Goal: Information Seeking & Learning: Check status

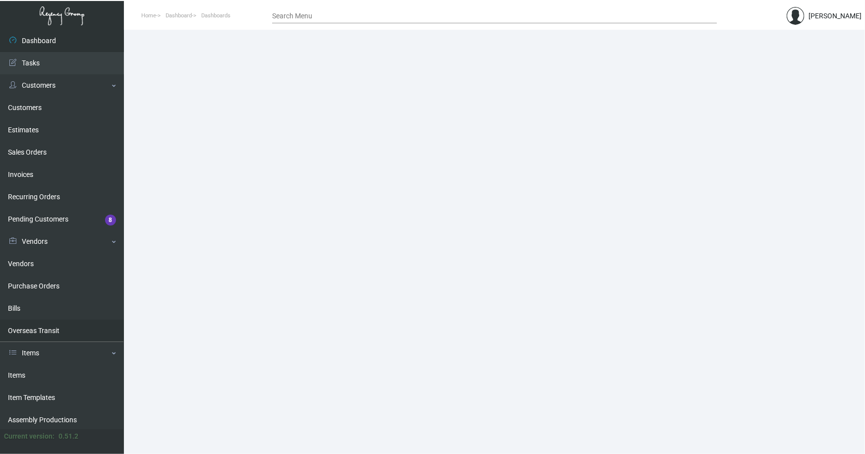
drag, startPoint x: 18, startPoint y: 375, endPoint x: 101, endPoint y: 325, distance: 96.3
click at [18, 375] on link "Items" at bounding box center [62, 375] width 124 height 22
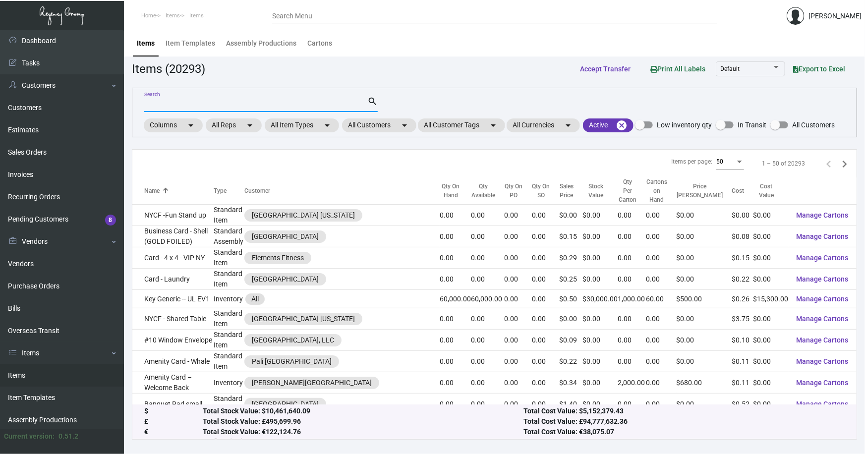
click at [169, 105] on input "Search" at bounding box center [255, 105] width 223 height 8
type input "arthouse lug"
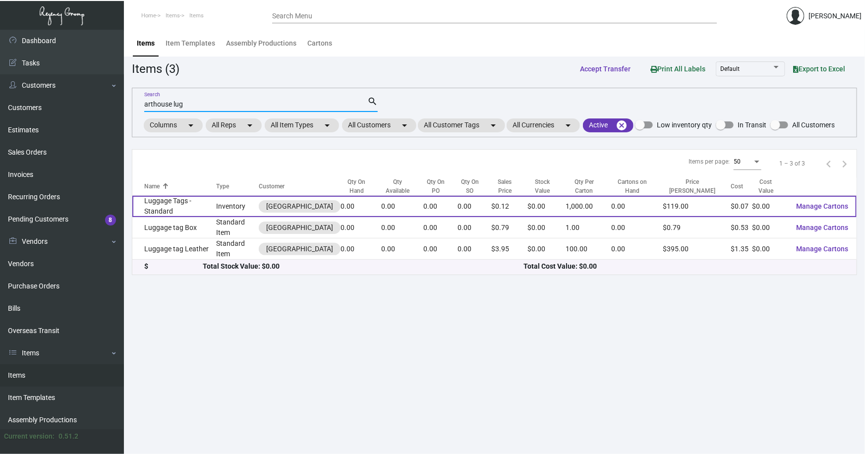
click at [179, 203] on td "Luggage Tags - Standard" at bounding box center [174, 206] width 84 height 21
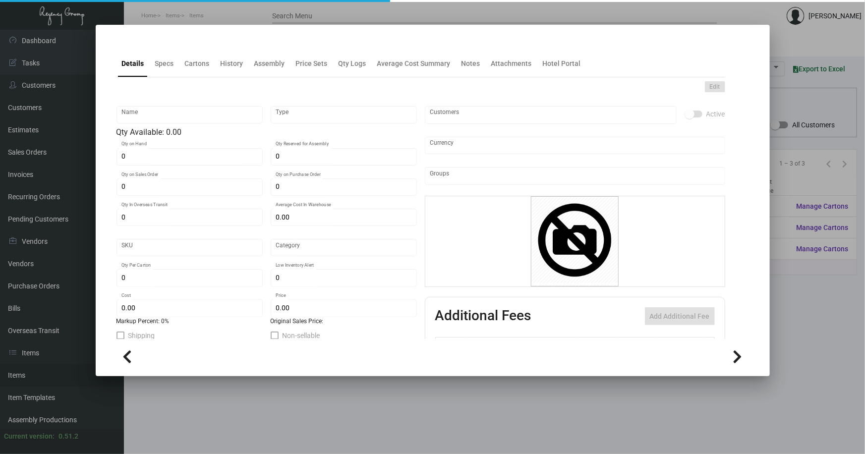
type input "Luggage Tags - Standard"
type input "Inventory"
type input "$ 0.00"
type input "9713"
type input "Standard"
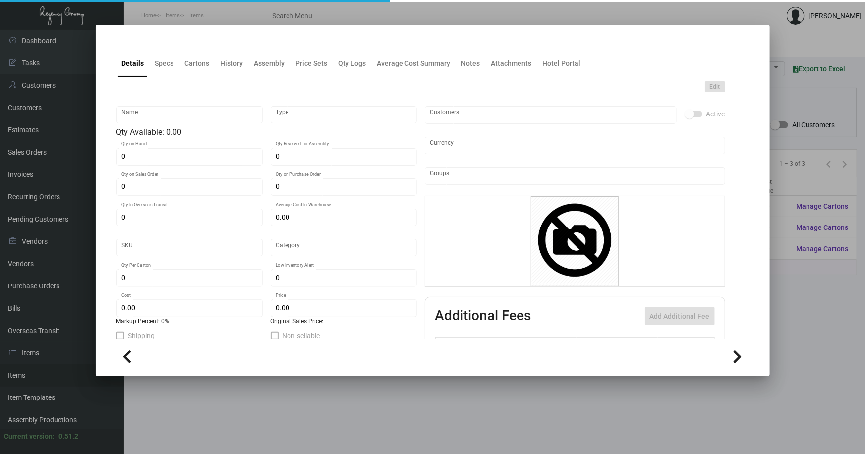
type input "1,000"
type input "5,000"
type input "$ 0.07207"
type input "$ 0.119"
checkbox input "true"
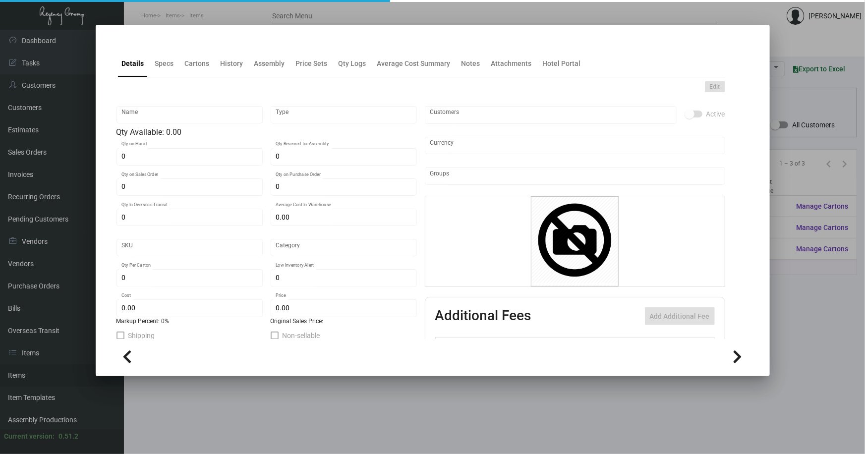
checkbox input "true"
type input "United States Dollar $"
click at [232, 69] on div "History" at bounding box center [232, 64] width 31 height 24
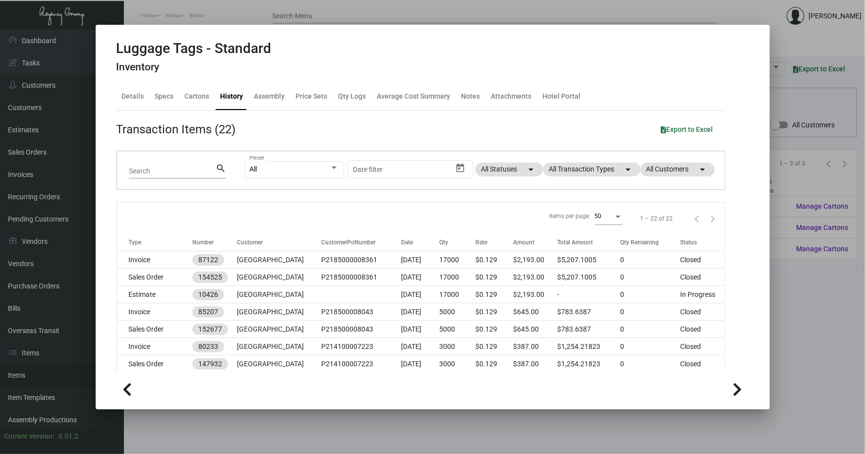
click at [322, 421] on div at bounding box center [432, 227] width 865 height 454
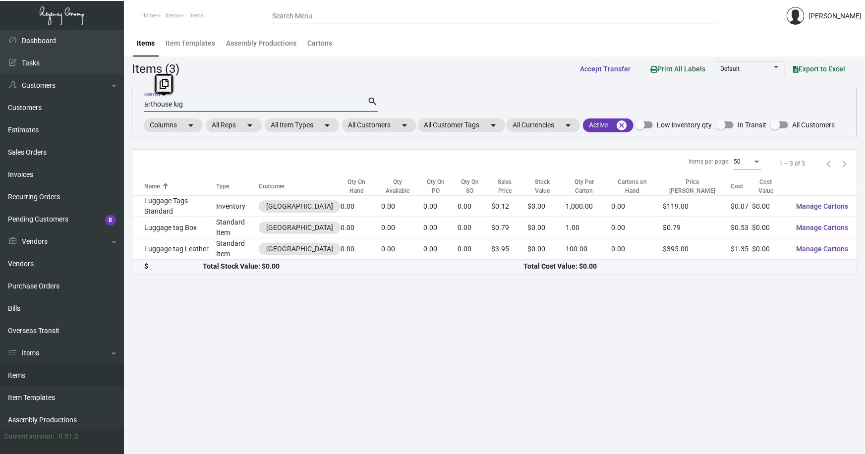
drag, startPoint x: 118, startPoint y: 108, endPoint x: -3, endPoint y: 114, distance: 121.6
click at [0, 114] on html "Home Items Items Search Menu [PERSON_NAME] Dashboard Dashboard Tasks Customers …" at bounding box center [432, 227] width 865 height 454
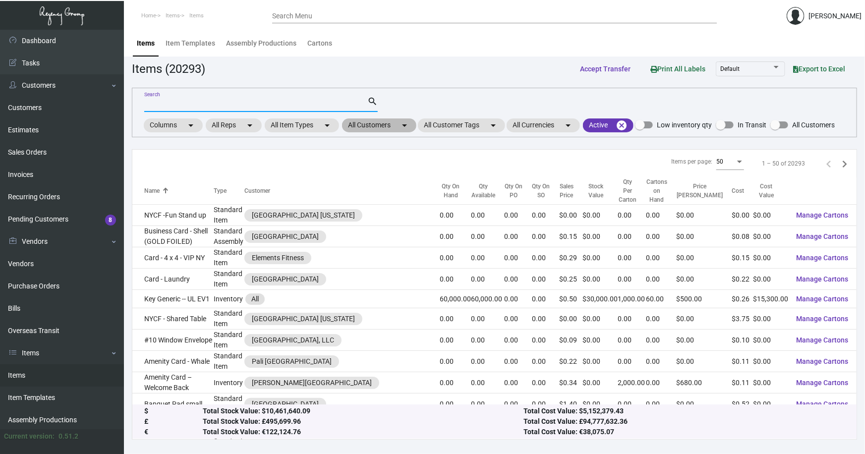
click at [385, 124] on mat-chip "All Customers arrow_drop_down" at bounding box center [379, 125] width 74 height 14
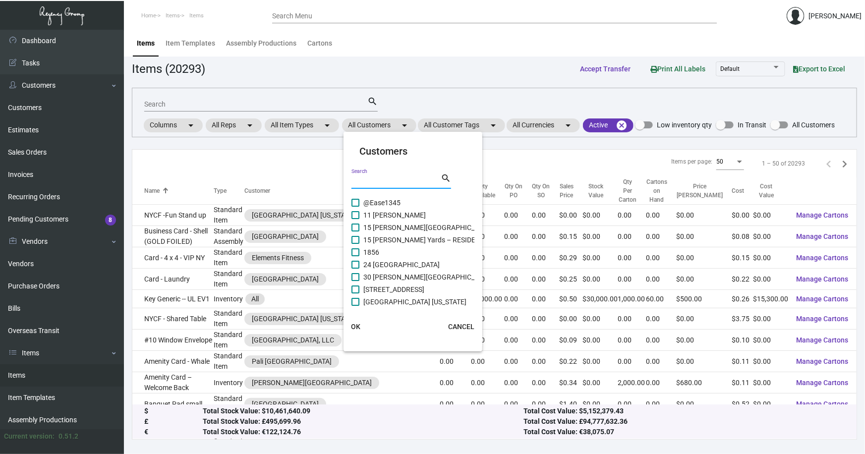
click at [373, 181] on input "Search" at bounding box center [395, 181] width 89 height 8
type input "arthouse"
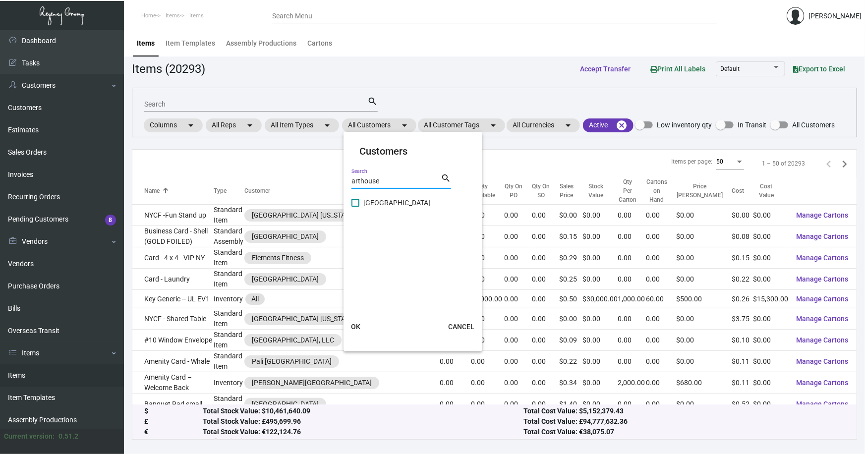
click at [388, 203] on span "[GEOGRAPHIC_DATA]" at bounding box center [396, 203] width 67 height 12
click at [355, 207] on input "[GEOGRAPHIC_DATA]" at bounding box center [355, 207] width 0 height 0
checkbox input "true"
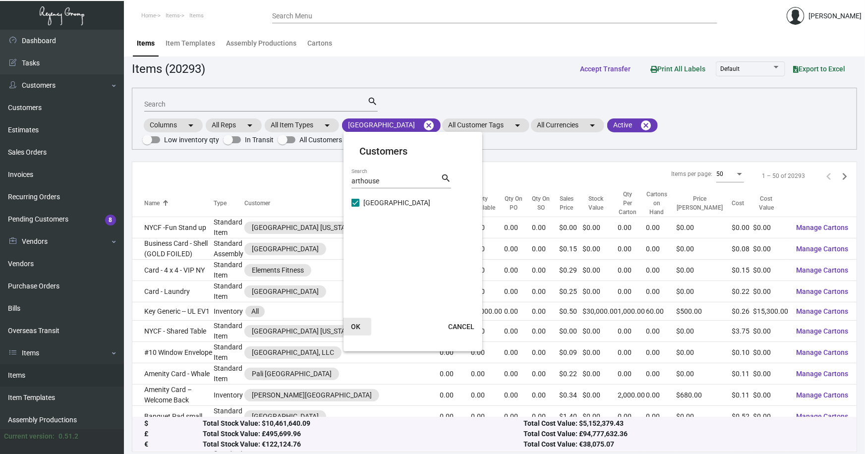
click at [356, 323] on span "OK" at bounding box center [355, 327] width 9 height 8
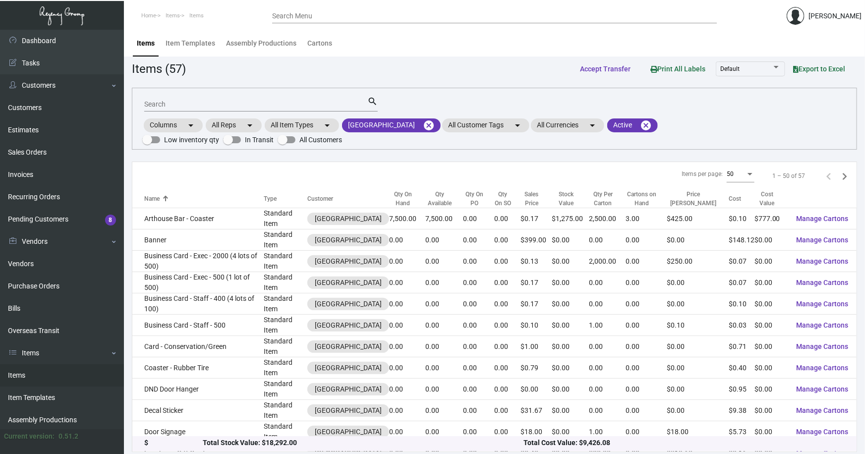
click at [170, 105] on input "Search" at bounding box center [255, 105] width 223 height 8
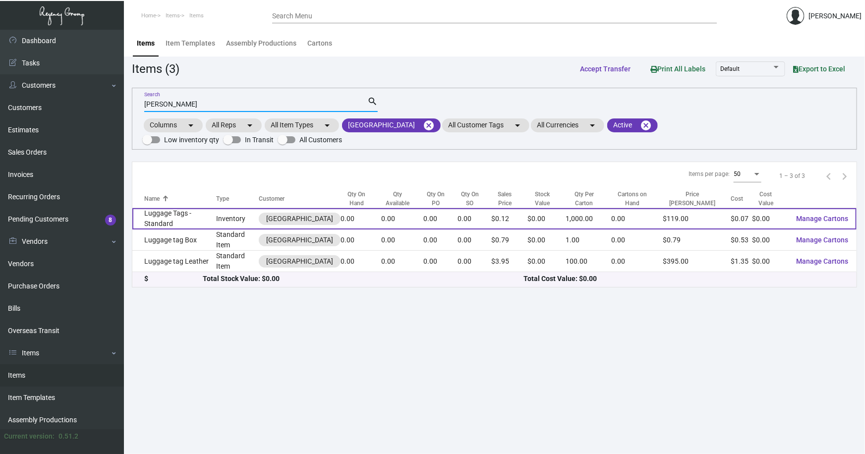
type input "[PERSON_NAME]"
click at [202, 209] on td "Luggage Tags - Standard" at bounding box center [174, 218] width 84 height 21
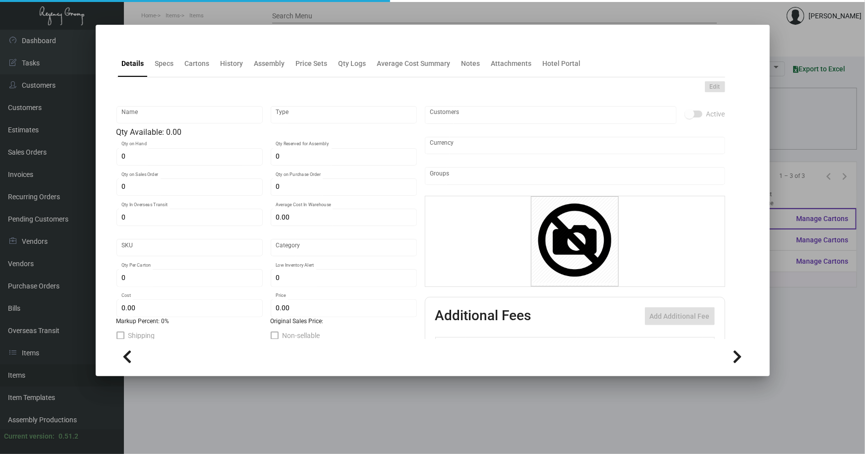
type input "Luggage Tags - Standard"
type input "Inventory"
type input "$ 0.00"
type input "9713"
type input "Standard"
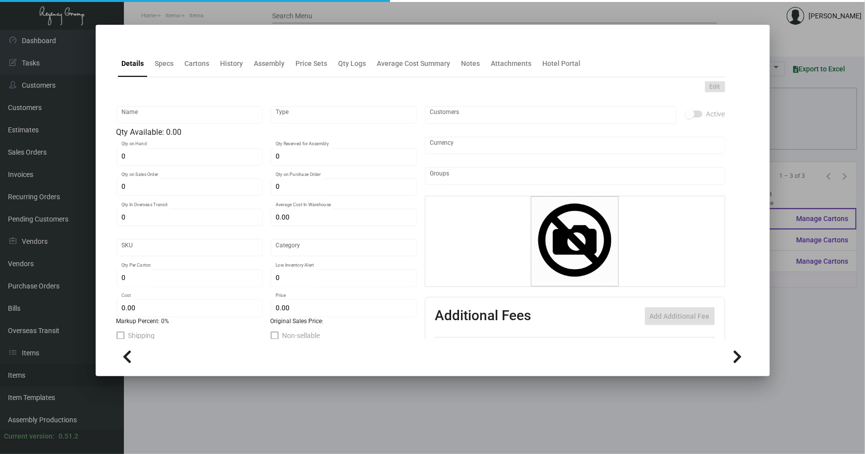
type input "1,000"
type input "5,000"
type input "$ 0.07207"
type input "$ 0.119"
checkbox input "true"
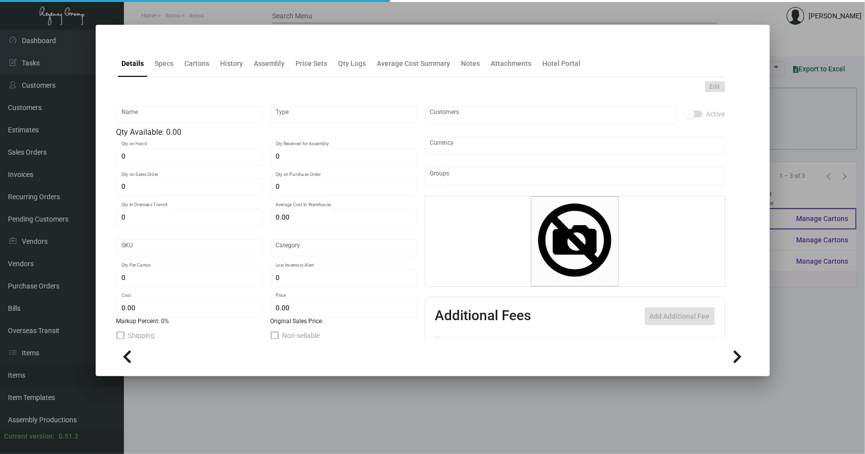
checkbox input "true"
type input "United States Dollar $"
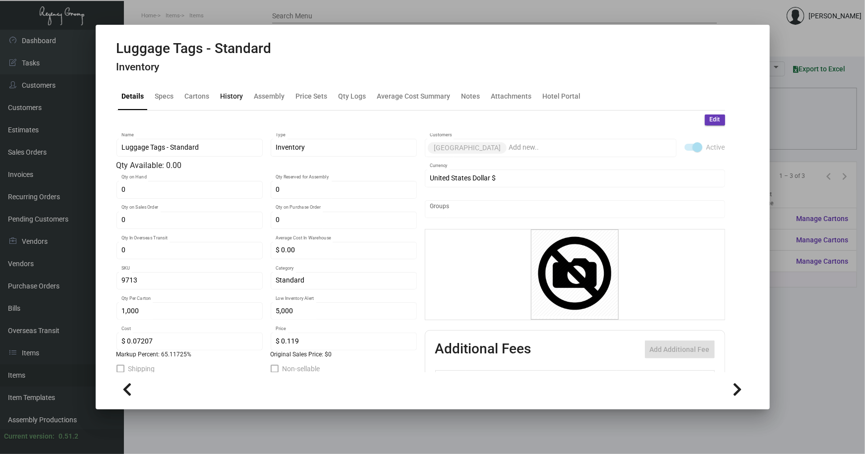
click at [233, 97] on div "History" at bounding box center [232, 96] width 23 height 10
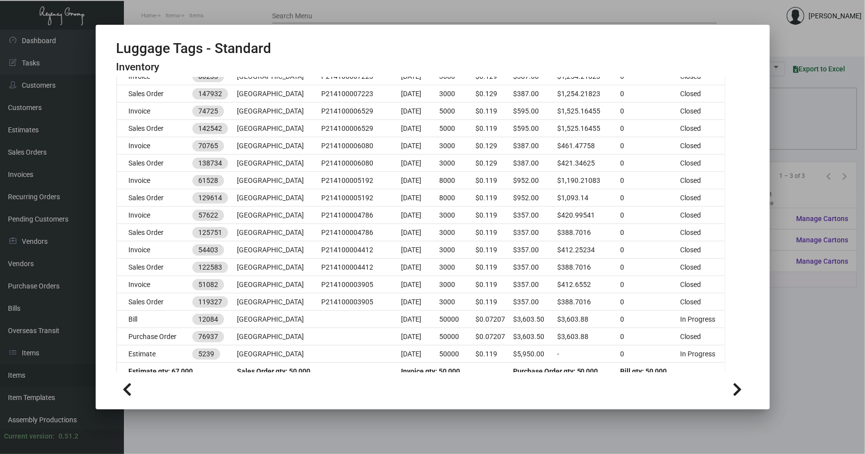
scroll to position [283, 0]
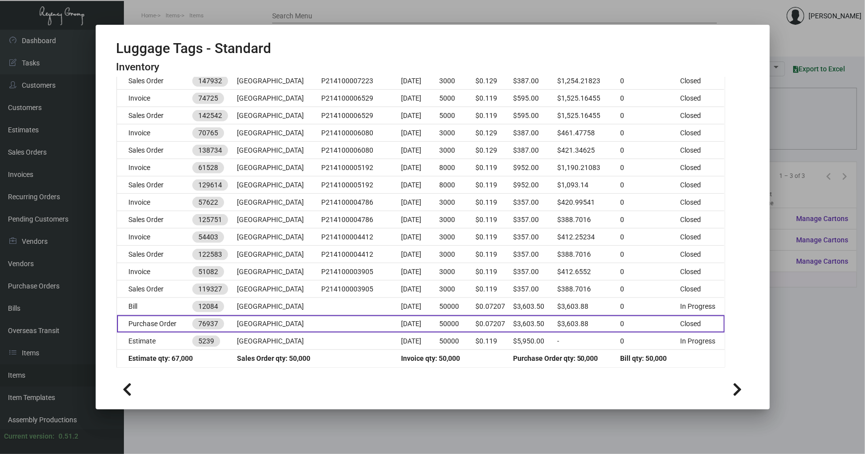
click at [321, 325] on td at bounding box center [361, 323] width 80 height 17
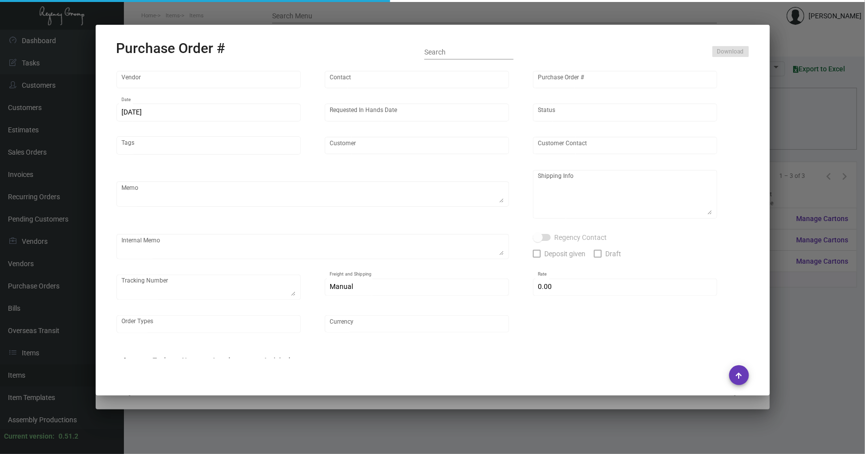
type input "SSP"
type input "[PERSON_NAME]"
type input "76937"
type input "[DATE]"
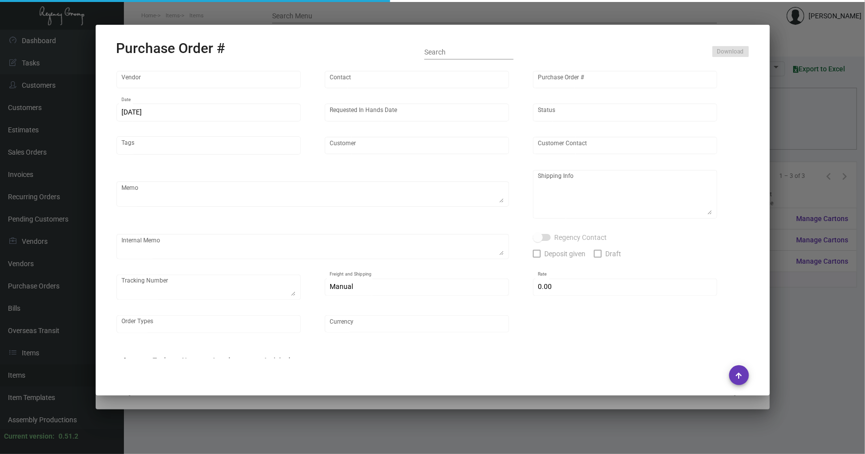
type input "[GEOGRAPHIC_DATA]"
type textarea "Approx ship date [DATE]"
type textarea "Regency Group [GEOGRAPHIC_DATA] [STREET_ADDRESS] Attn: [PERSON_NAME]"
type input "$ 0.00"
type input "United States Dollar $"
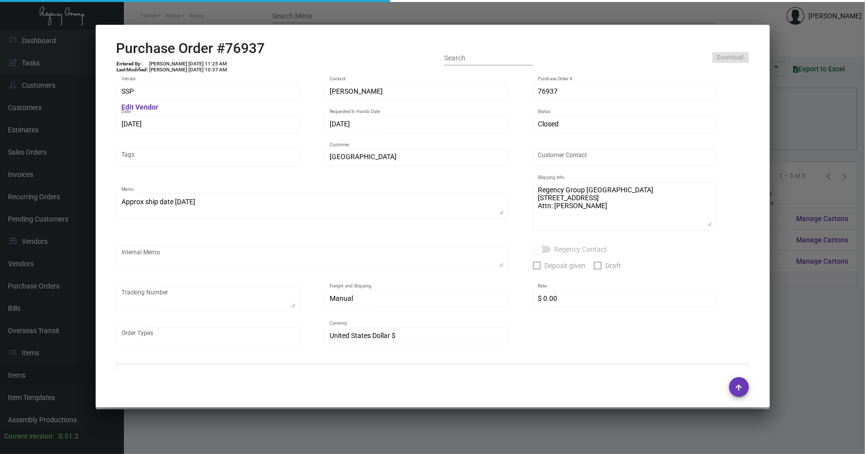
type input "$ 0.07208"
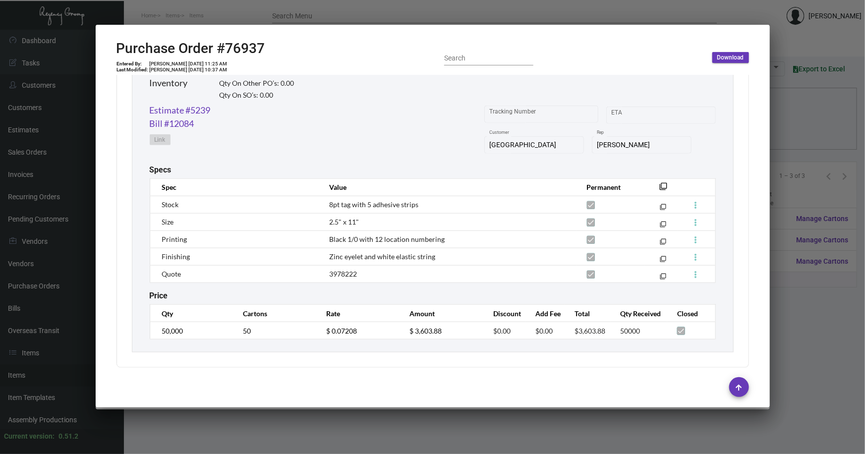
scroll to position [501, 0]
click at [791, 296] on div at bounding box center [432, 227] width 865 height 454
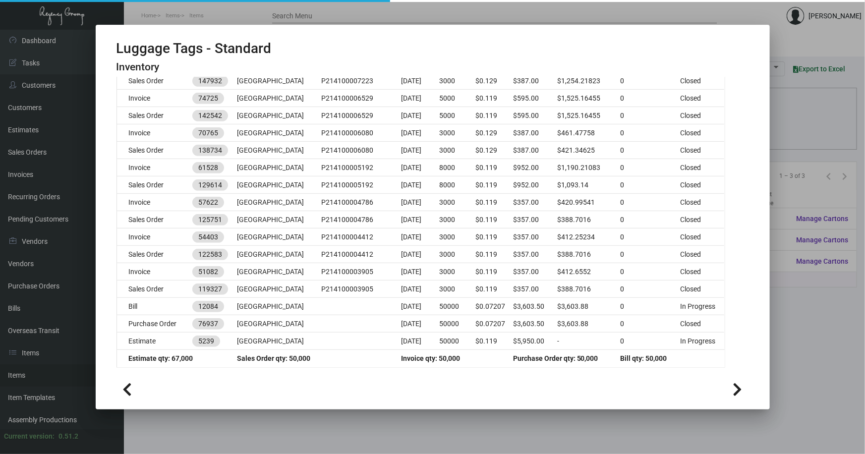
click at [789, 293] on div at bounding box center [432, 227] width 865 height 454
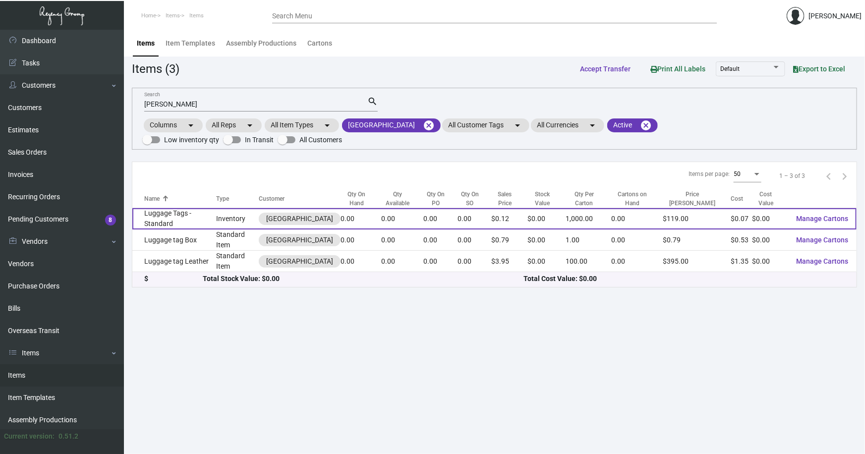
click at [174, 208] on td "Luggage Tags - Standard" at bounding box center [174, 218] width 84 height 21
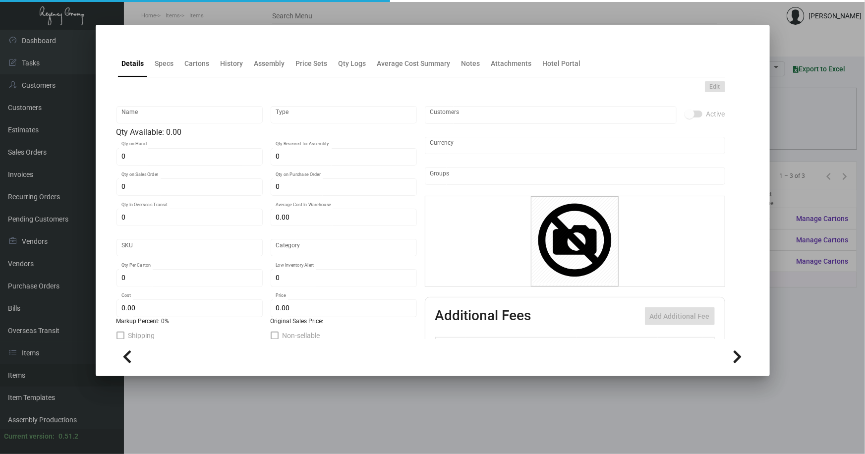
type input "Luggage Tags - Standard"
type input "Inventory"
type input "$ 0.00"
type input "9713"
type input "Standard"
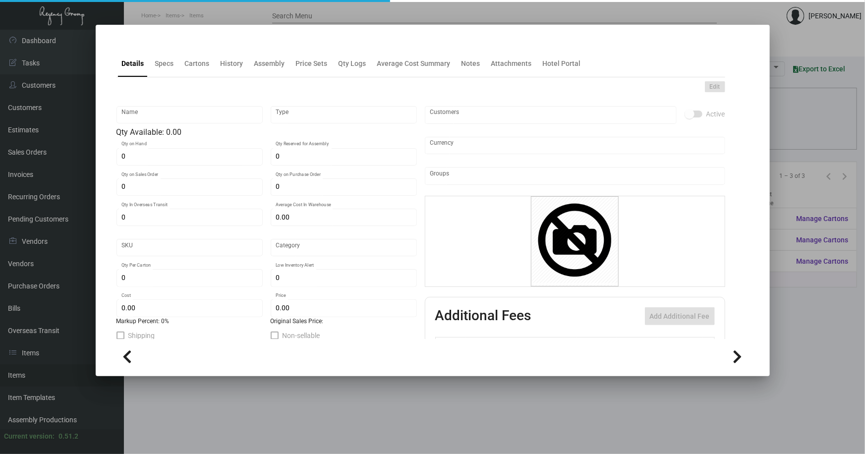
type input "1,000"
type input "5,000"
type input "$ 0.07207"
type input "$ 0.119"
checkbox input "true"
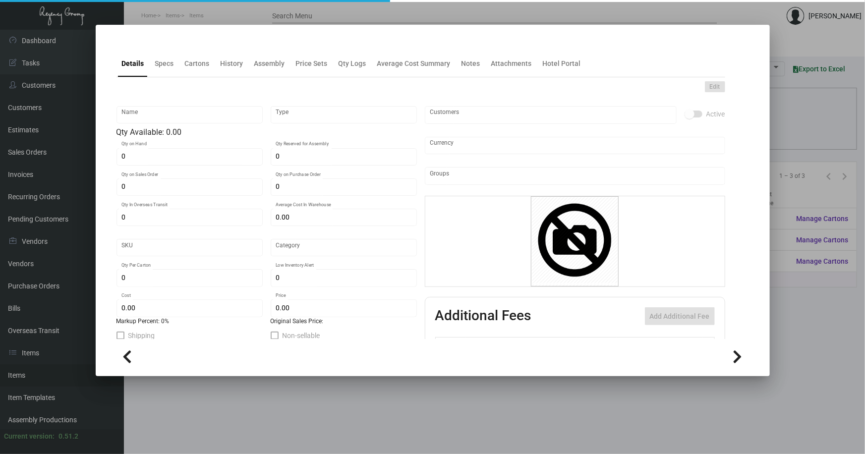
checkbox input "true"
type input "United States Dollar $"
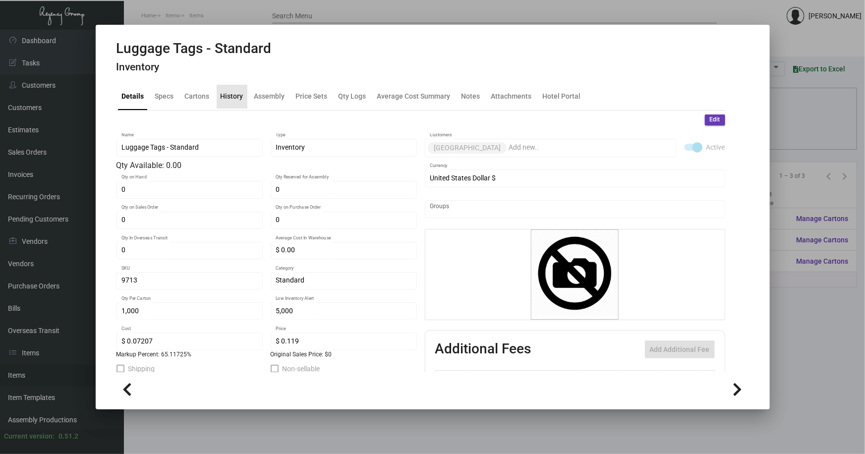
click at [237, 95] on div "History" at bounding box center [232, 96] width 23 height 10
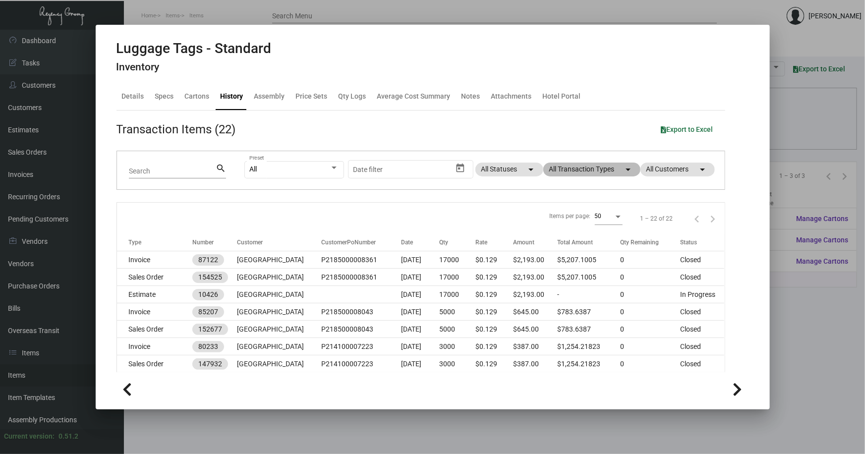
click at [555, 168] on mat-chip "All Transaction Types arrow_drop_down" at bounding box center [591, 170] width 97 height 14
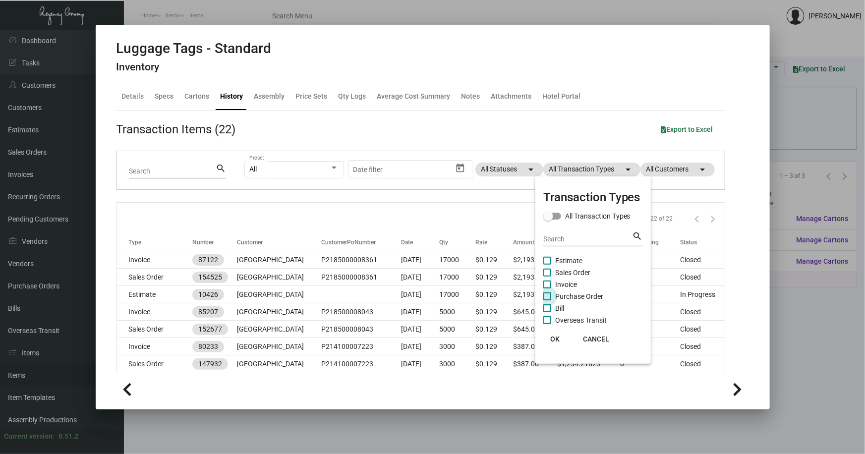
click at [560, 295] on span "Purchase Order" at bounding box center [579, 296] width 48 height 12
click at [547, 300] on input "Purchase Order" at bounding box center [547, 300] width 0 height 0
checkbox input "true"
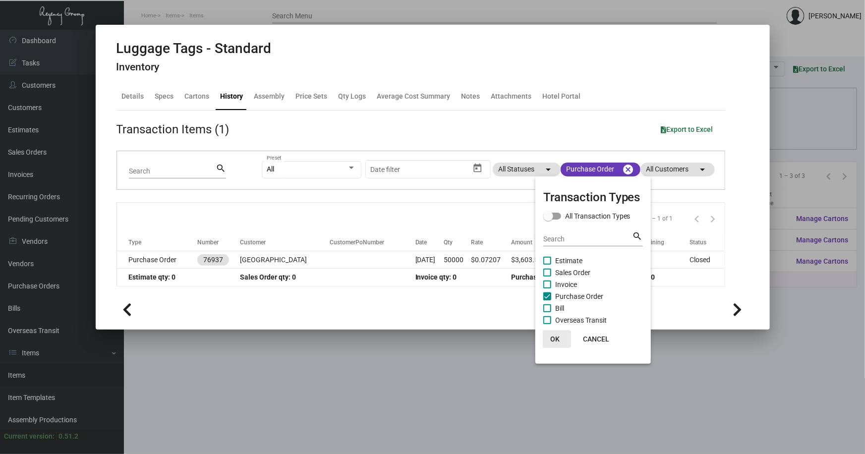
click at [554, 337] on span "OK" at bounding box center [554, 339] width 9 height 8
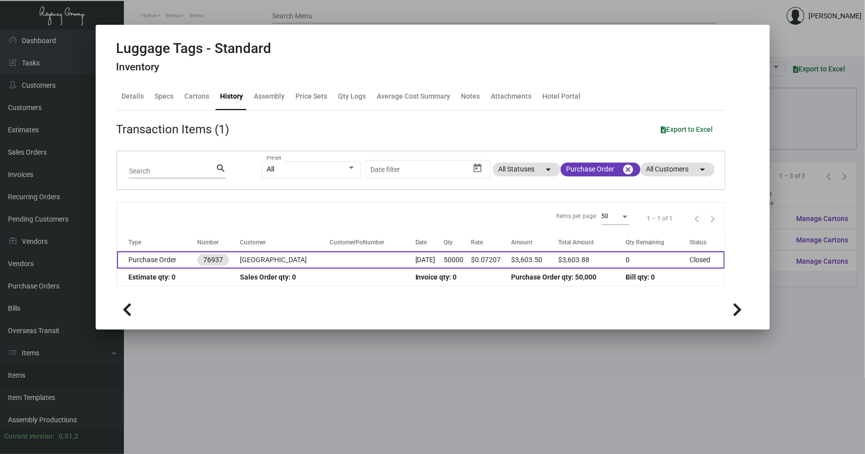
click at [148, 257] on td "Purchase Order" at bounding box center [157, 259] width 81 height 17
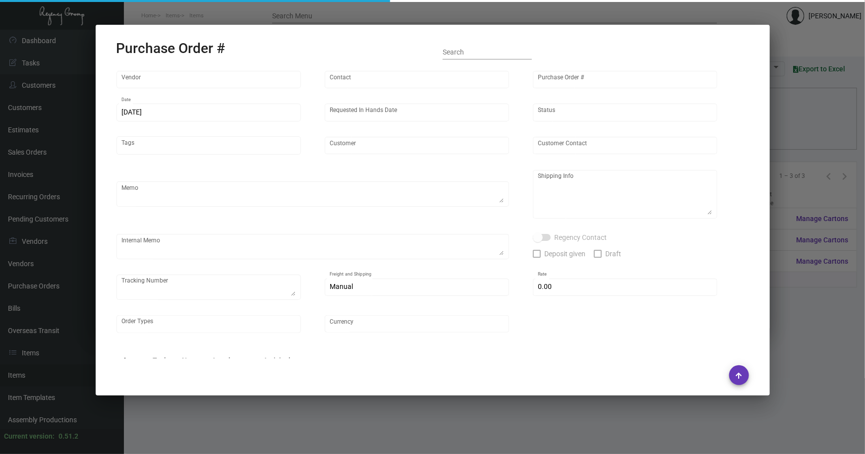
type input "SSP"
type input "[PERSON_NAME]"
type input "76937"
type input "[DATE]"
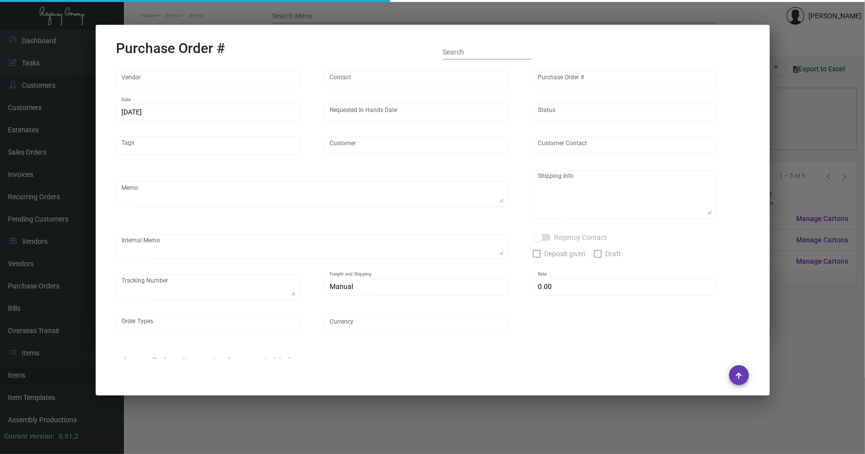
type input "[GEOGRAPHIC_DATA]"
type textarea "Approx ship date [DATE]"
type textarea "Regency Group [GEOGRAPHIC_DATA] [STREET_ADDRESS] Attn: [PERSON_NAME]"
type input "$ 0.00"
type input "United States Dollar $"
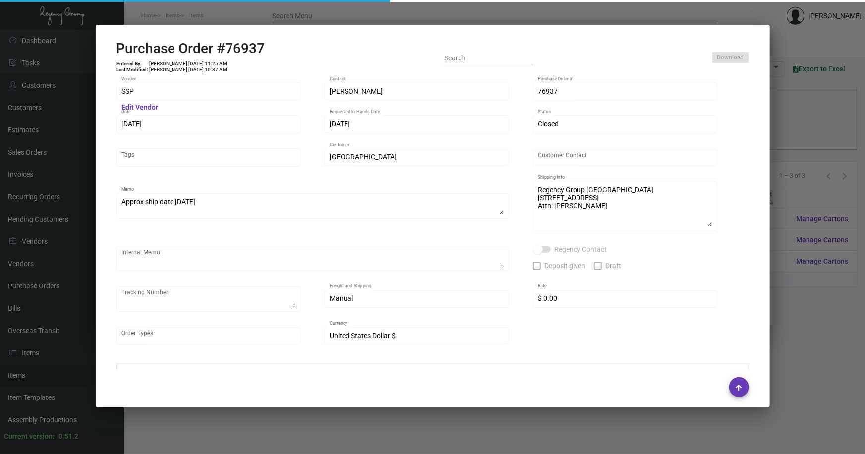
type input "$ 0.07208"
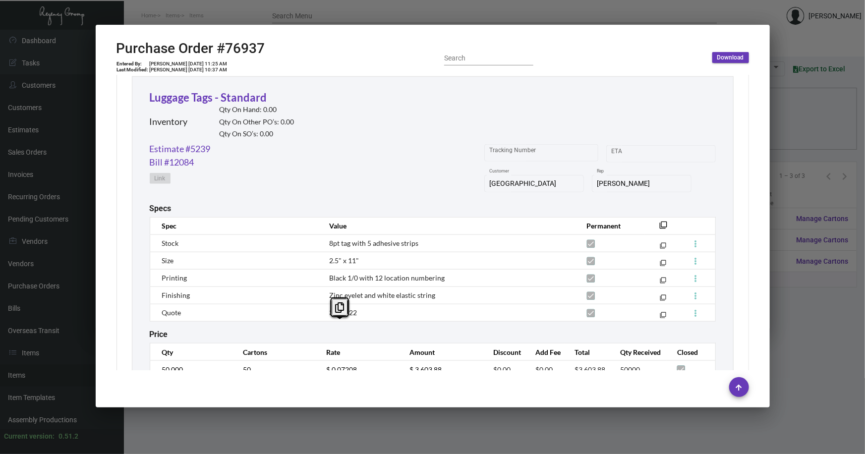
scroll to position [411, 0]
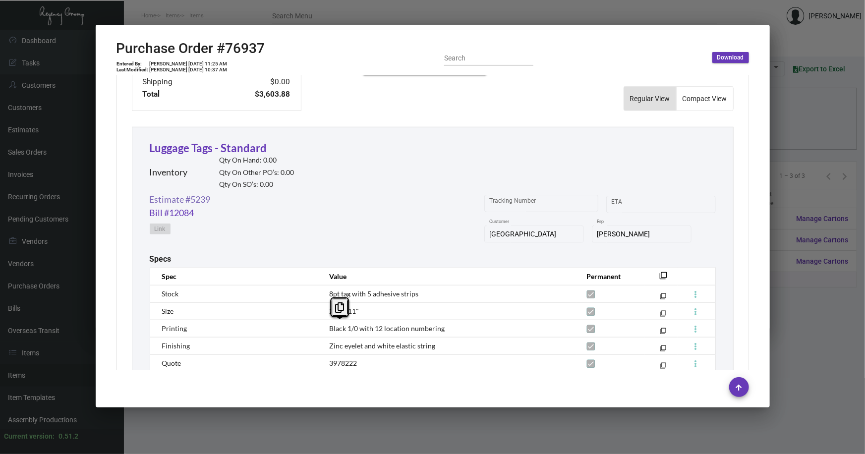
click at [190, 198] on link "Estimate #5239" at bounding box center [180, 199] width 61 height 13
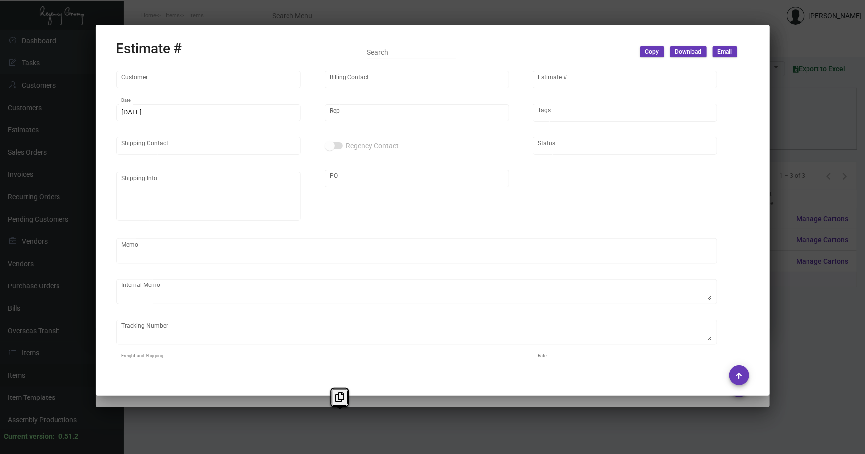
type input "[GEOGRAPHIC_DATA]"
type input "[PERSON_NAME]"
type input "5239"
type input "[DATE]"
type input "[PERSON_NAME]"
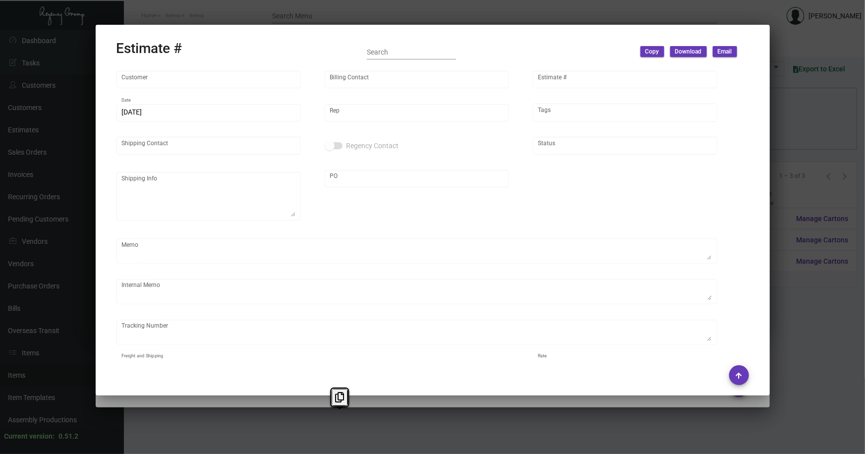
type textarea "**[GEOGRAPHIC_DATA] WAREHOUSE - INVENTORY**"
type input "United States Dollar $"
type input "$ 0.00"
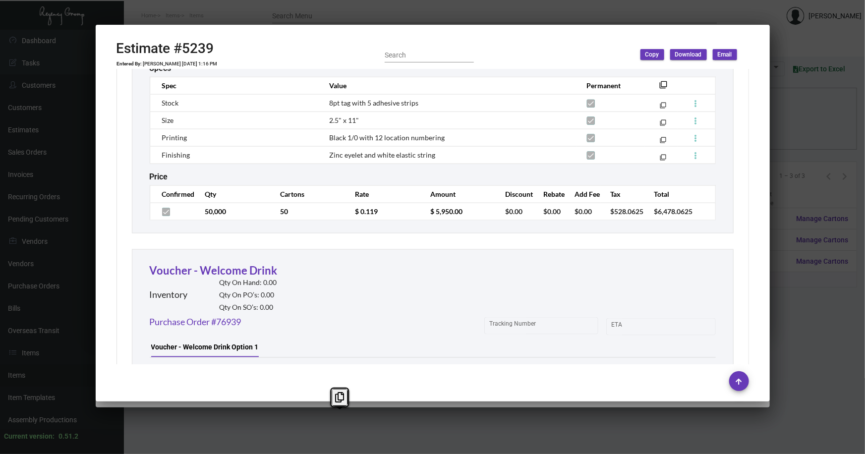
scroll to position [675, 0]
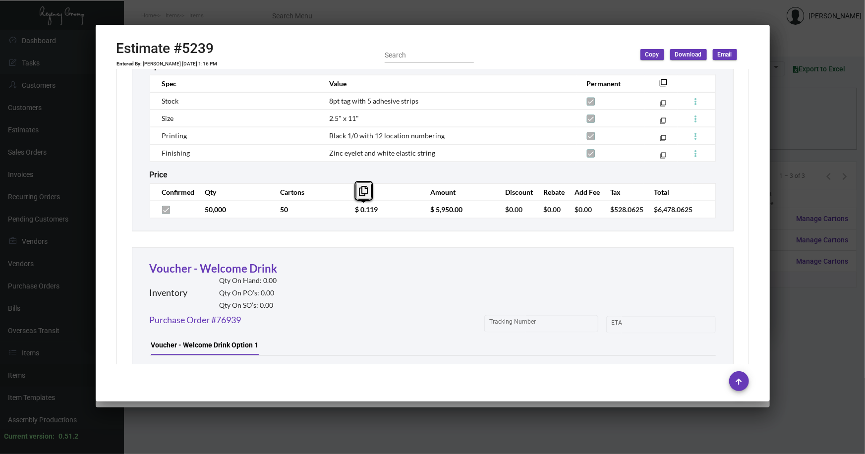
click at [350, 213] on td "$ 0.119" at bounding box center [382, 209] width 75 height 17
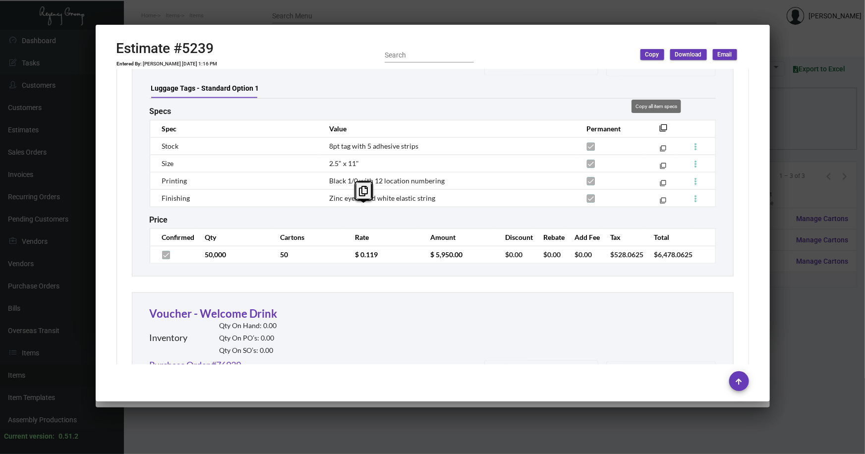
click at [660, 127] on mat-icon "filter_none" at bounding box center [664, 131] width 8 height 8
click at [819, 321] on div at bounding box center [432, 227] width 865 height 454
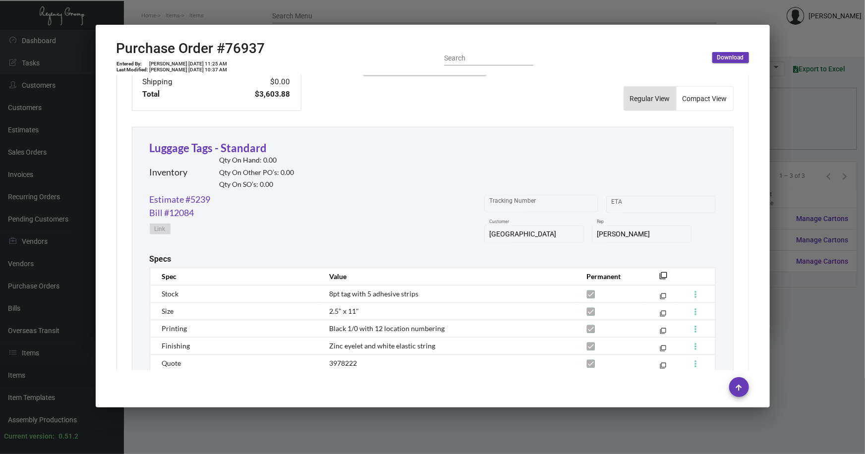
click at [401, 420] on div at bounding box center [432, 227] width 865 height 454
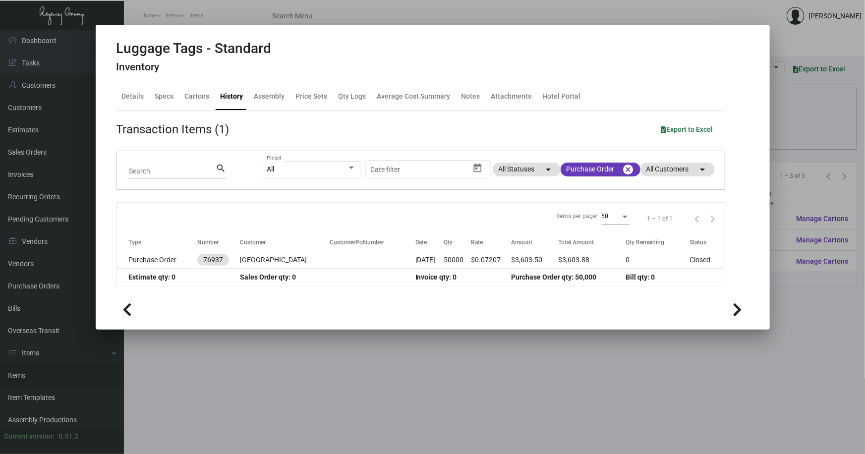
click at [396, 415] on div at bounding box center [432, 227] width 865 height 454
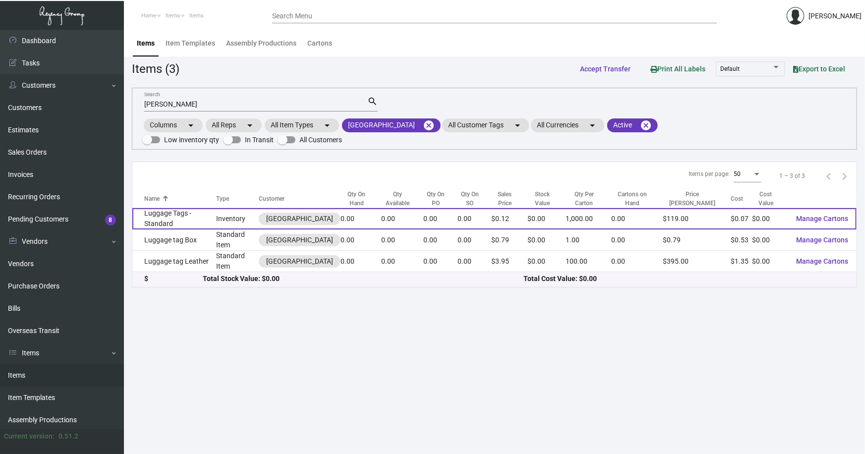
click at [178, 208] on td "Luggage Tags - Standard" at bounding box center [174, 218] width 84 height 21
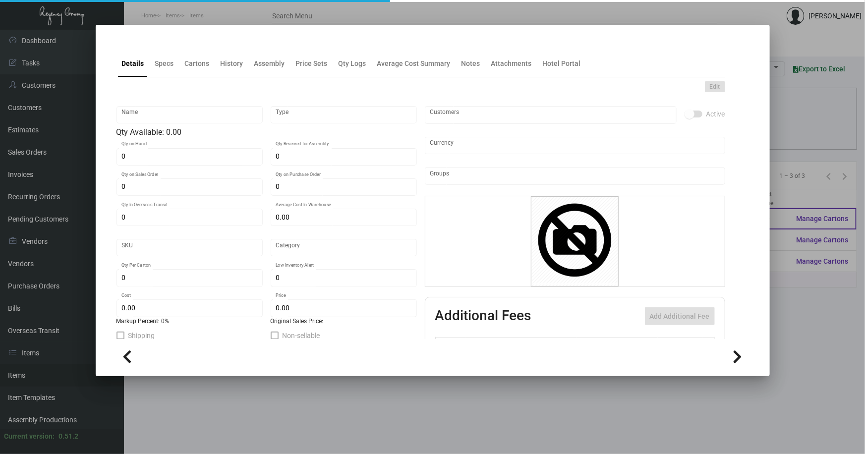
type input "Luggage Tags - Standard"
type input "Inventory"
type input "$ 0.00"
type input "9713"
type input "Standard"
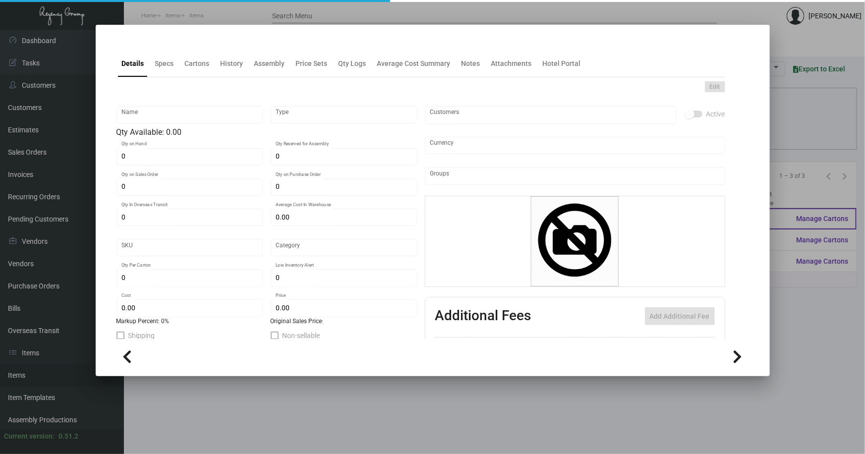
type input "1,000"
type input "5,000"
type input "$ 0.07207"
type input "$ 0.119"
checkbox input "true"
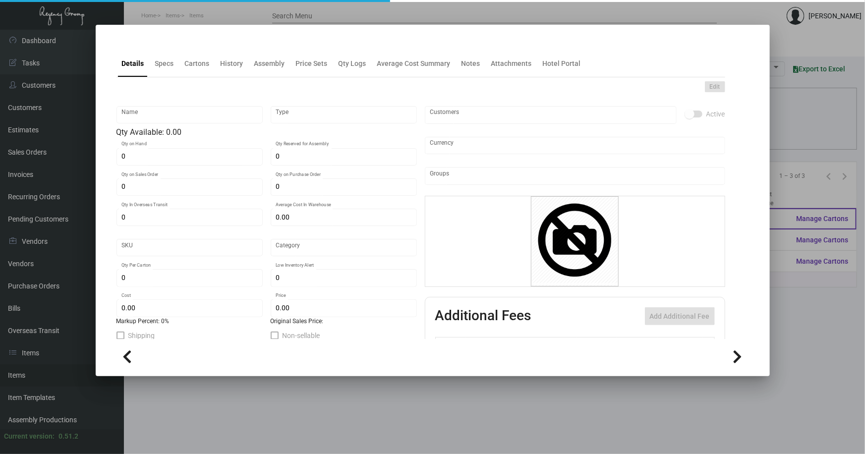
checkbox input "true"
type input "United States Dollar $"
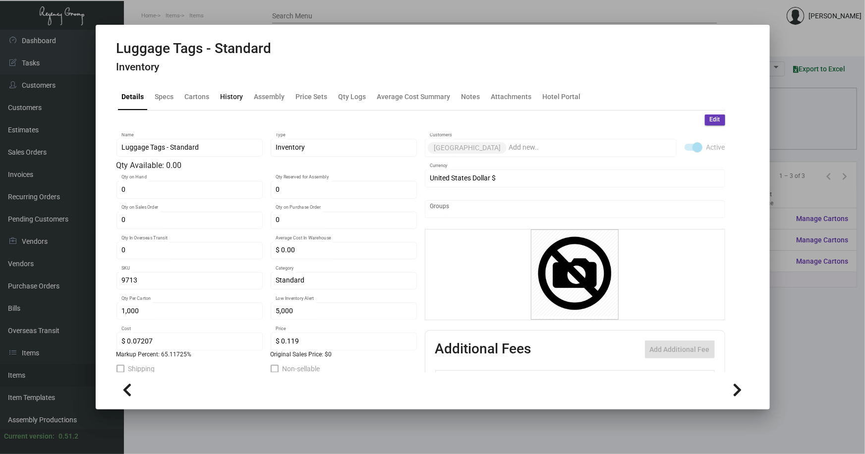
click at [226, 98] on div "History" at bounding box center [232, 96] width 23 height 10
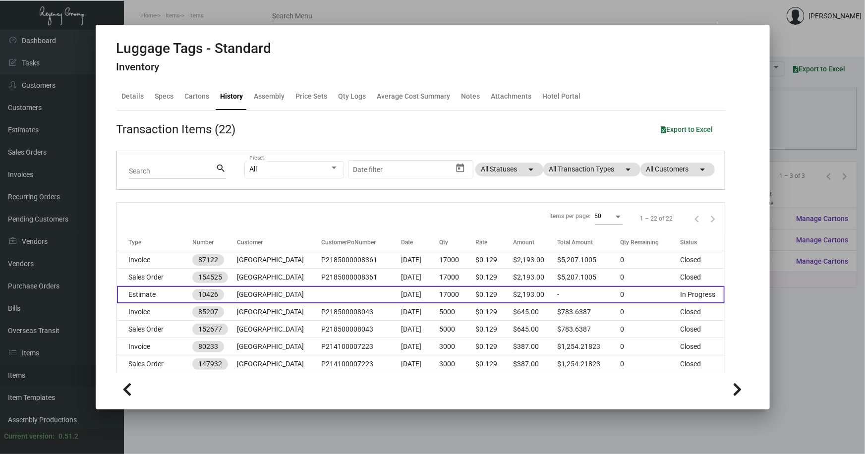
click at [234, 294] on td "10426" at bounding box center [214, 294] width 45 height 17
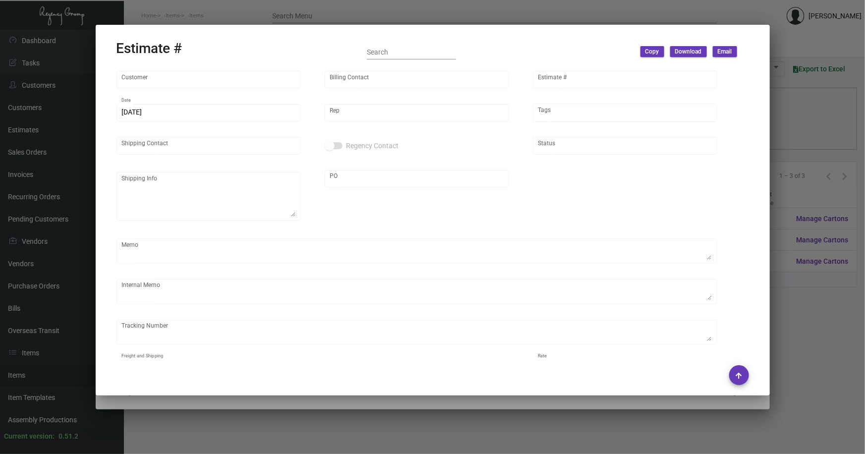
type input "[GEOGRAPHIC_DATA]"
type input "[PERSON_NAME]"
type input "10426"
type input "[DATE]"
type input "[PERSON_NAME]"
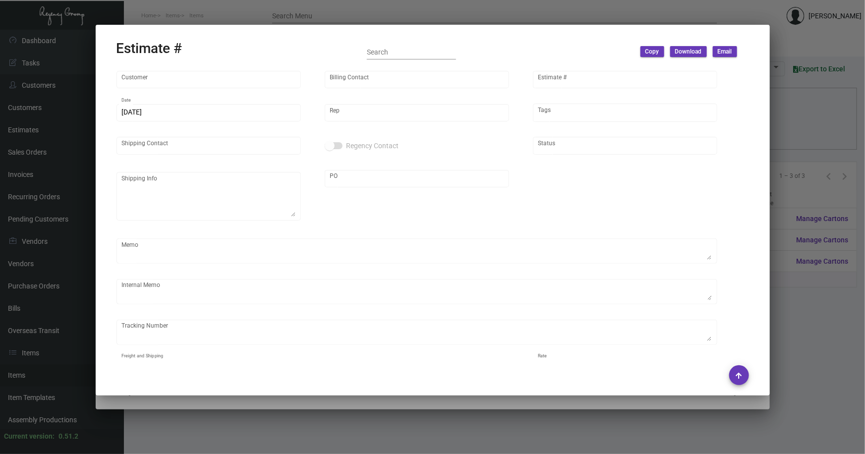
type input "[PERSON_NAME]"
type textarea "[GEOGRAPHIC_DATA] - [PERSON_NAME] [STREET_ADDRESS][US_STATE]"
type input "PENDING"
type input "United States Dollar $"
type input "$ 601.86"
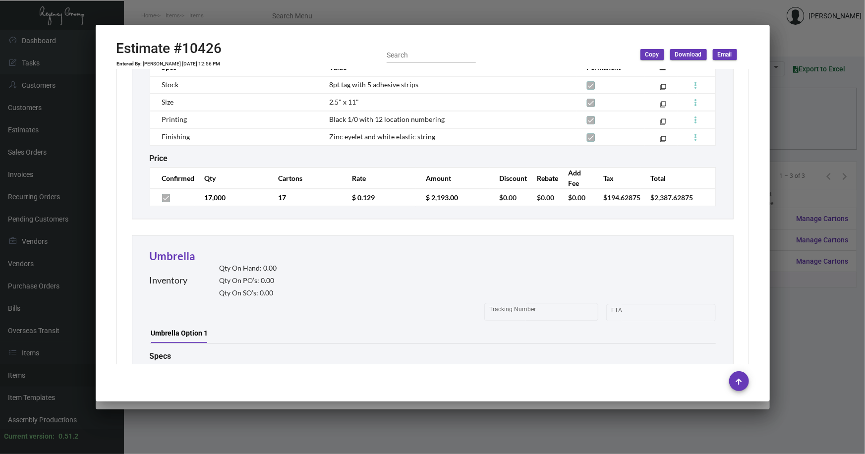
scroll to position [901, 0]
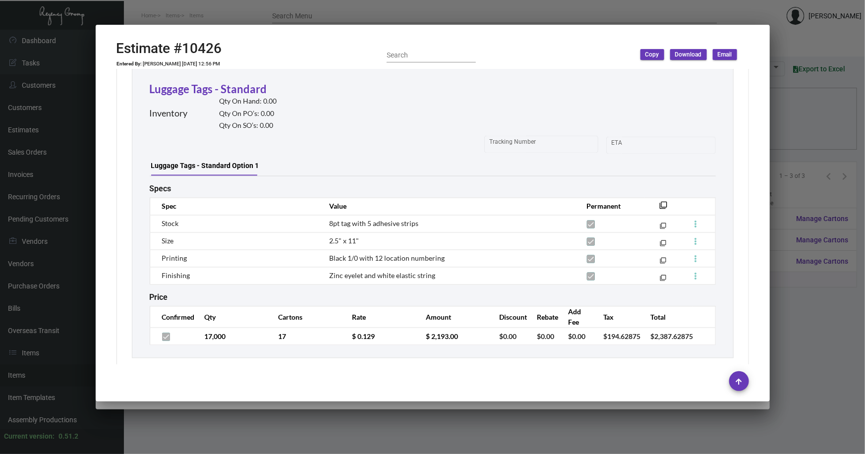
drag, startPoint x: 784, startPoint y: 101, endPoint x: 792, endPoint y: 65, distance: 36.1
click at [783, 99] on div at bounding box center [432, 227] width 865 height 454
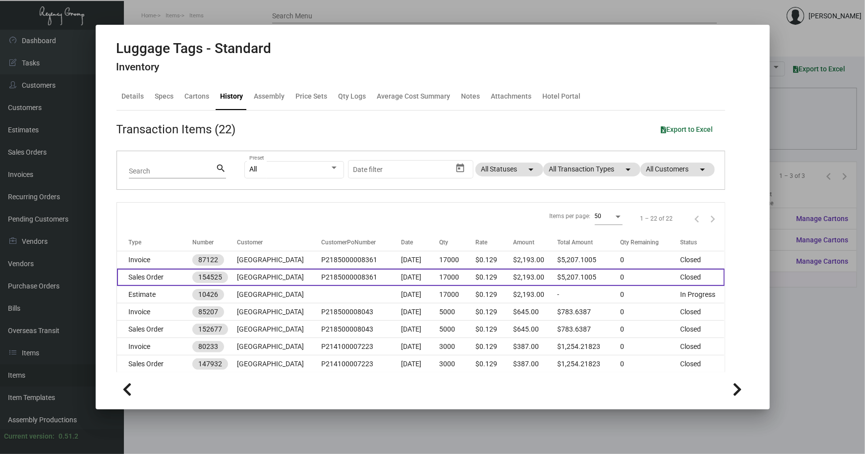
click at [149, 273] on td "Sales Order" at bounding box center [154, 277] width 75 height 17
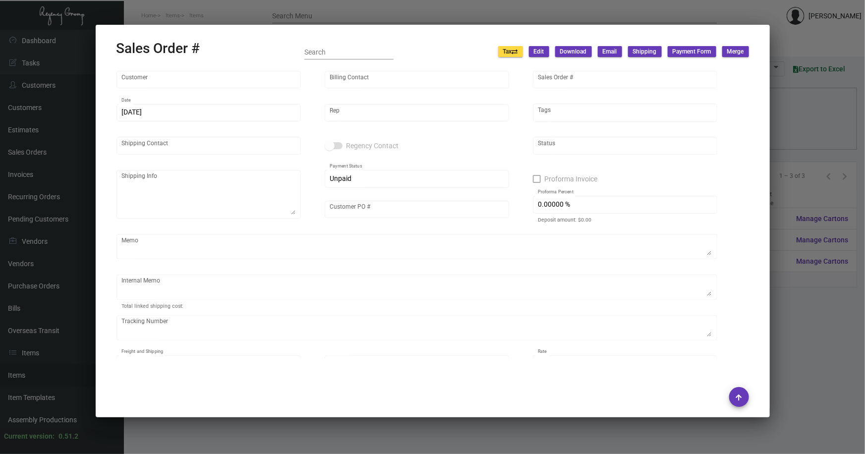
type input "[GEOGRAPHIC_DATA]"
type input "Secondary Billing"
type input "154525"
type input "[DATE]"
type input "[PERSON_NAME]"
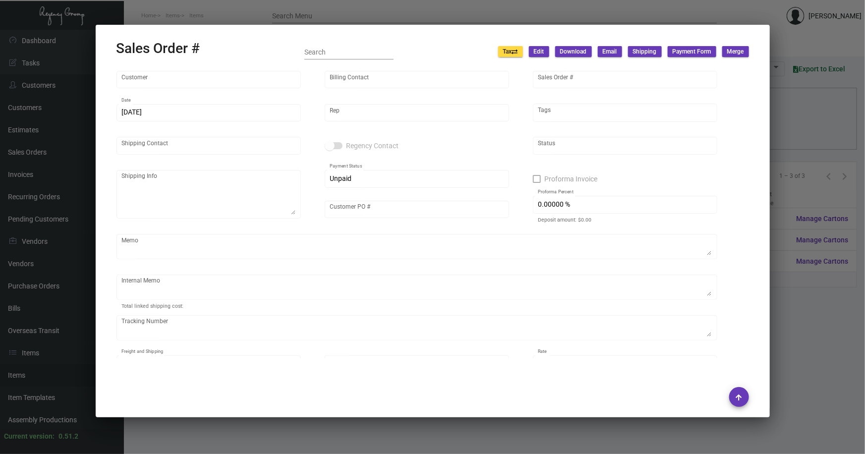
type input "[PERSON_NAME]"
type textarea "[GEOGRAPHIC_DATA] - [PERSON_NAME] [STREET_ADDRESS][US_STATE]"
type input "P2185000008361"
type textarea "ESTIMATE #10426"
type textarea "SHIPPING ENTERED [DATE]. [PERSON_NAME]. [GEOGRAPHIC_DATA]. Delivery"
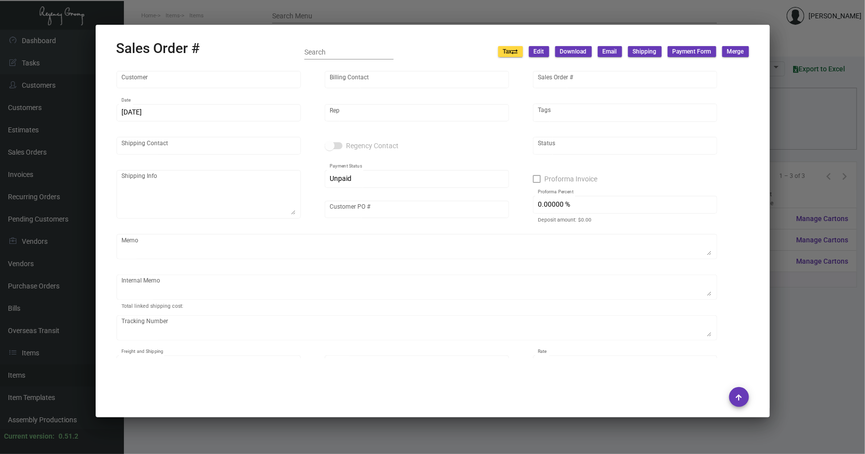
type input "United States Dollar $"
type input "9.87000 %"
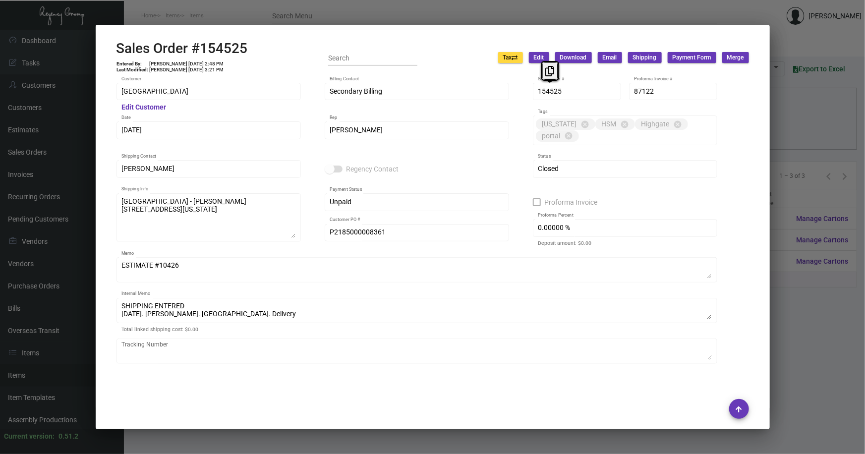
click at [527, 91] on div "Arthouse Hotel Customer Edit Customer Secondary Billing Billing Contact 154525 …" at bounding box center [432, 244] width 632 height 327
